Goal: Information Seeking & Learning: Learn about a topic

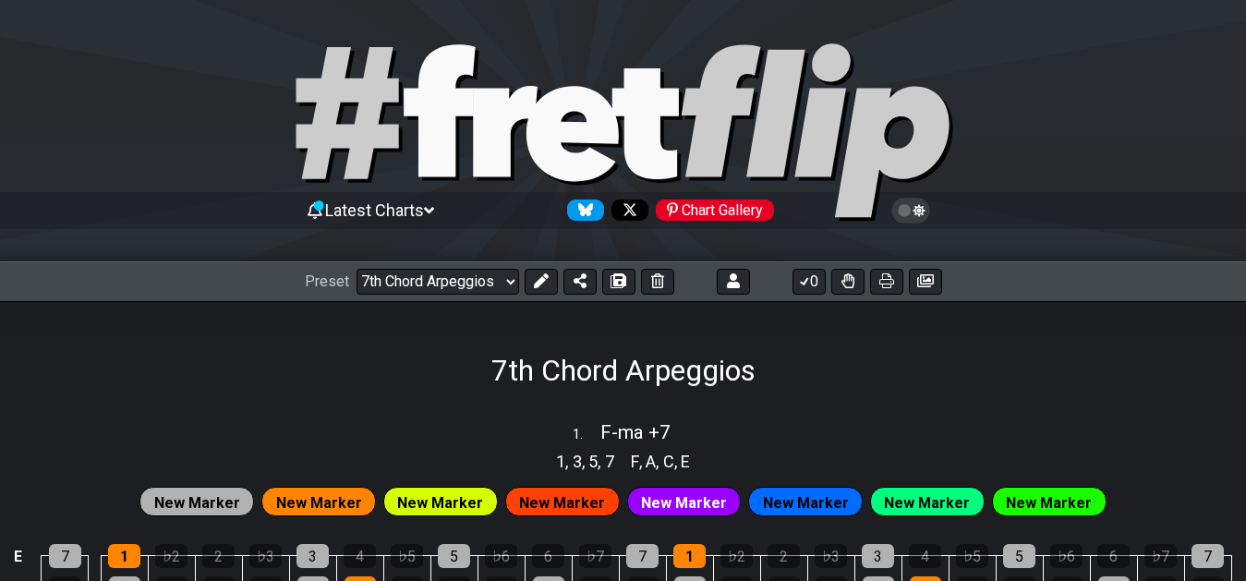
select select "/02F9A7NK"
select select "F"
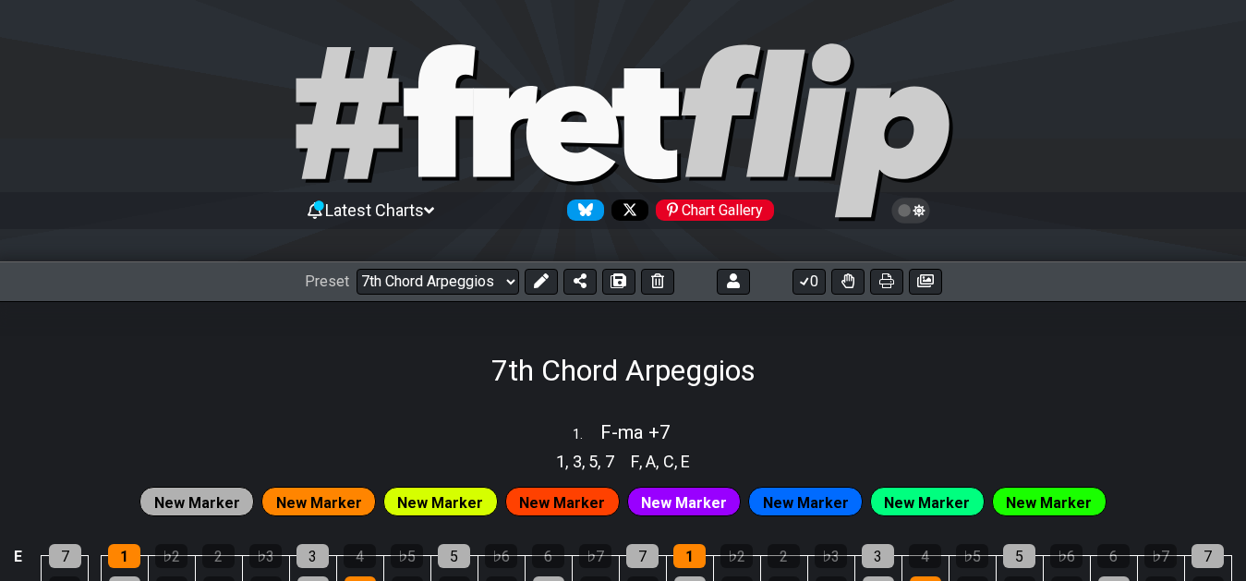
select select "F"
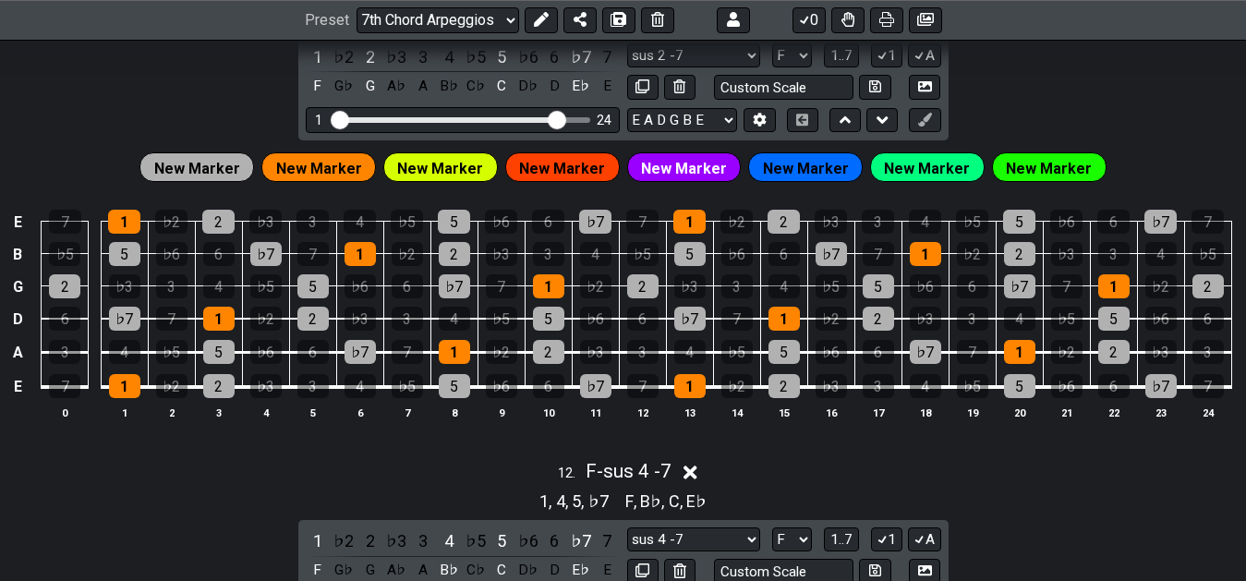
scroll to position [4145, 0]
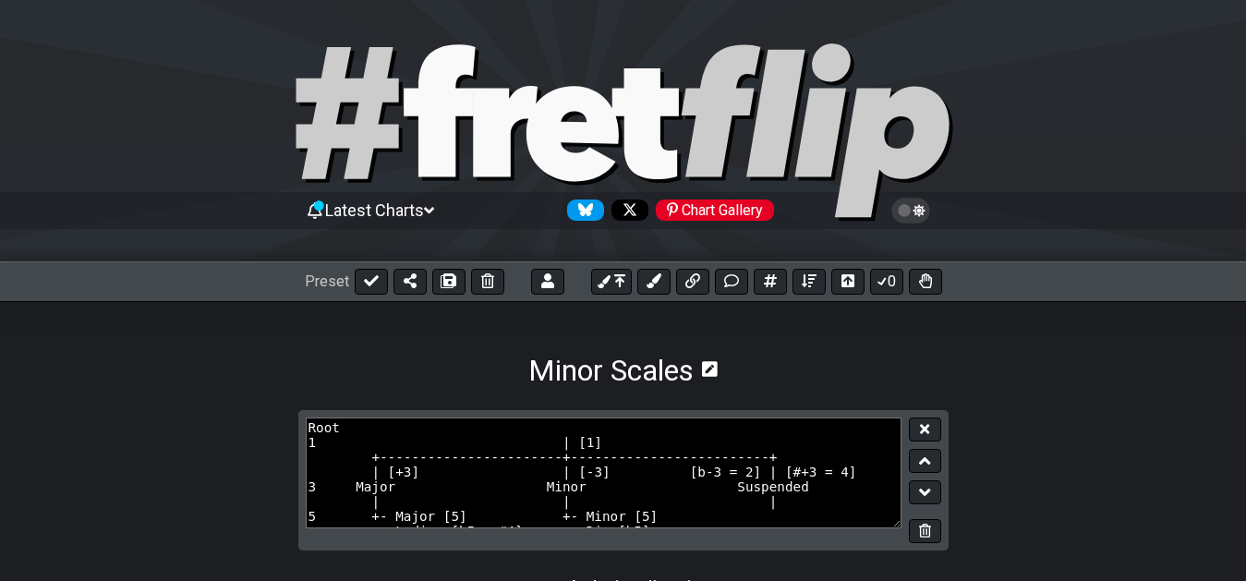
select select "A"
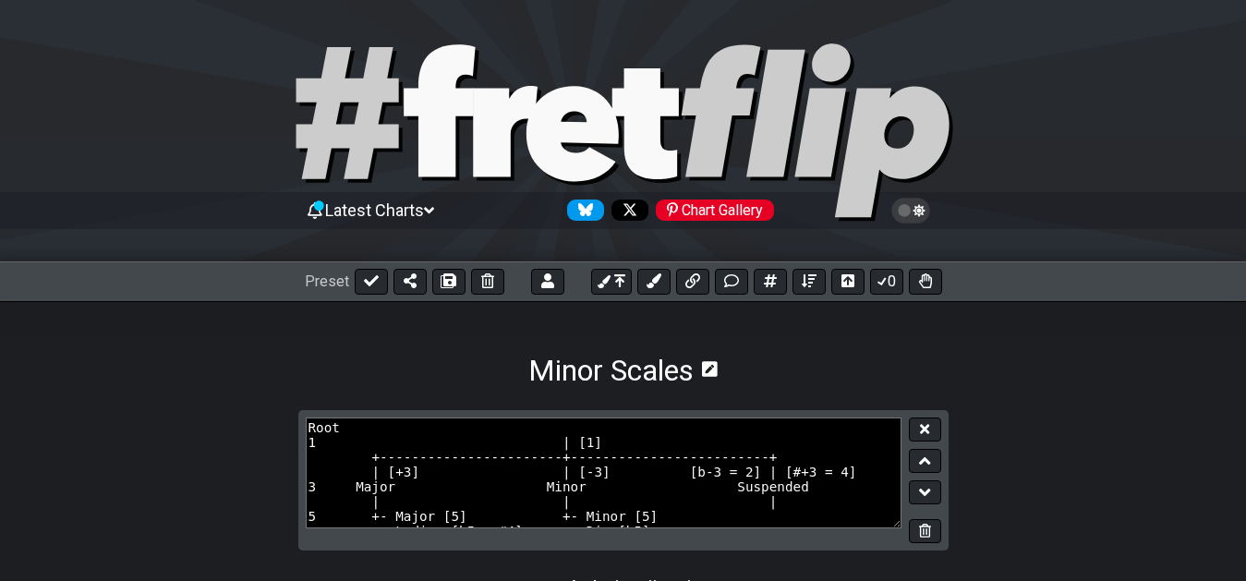
select select "A"
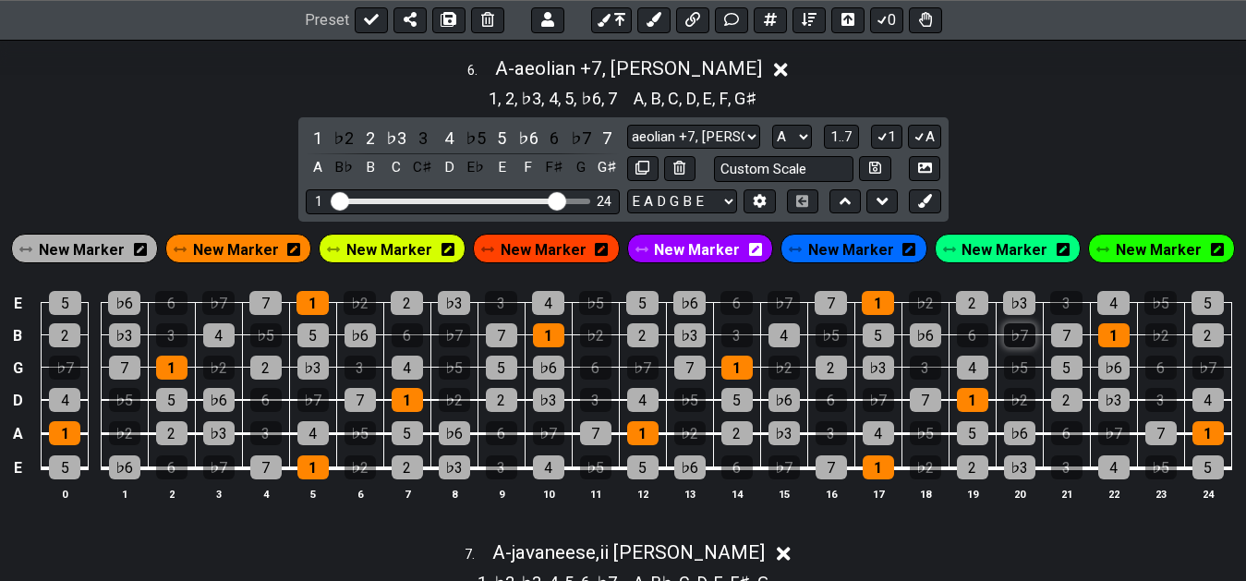
scroll to position [2920, 0]
